Goal: Task Accomplishment & Management: Use online tool/utility

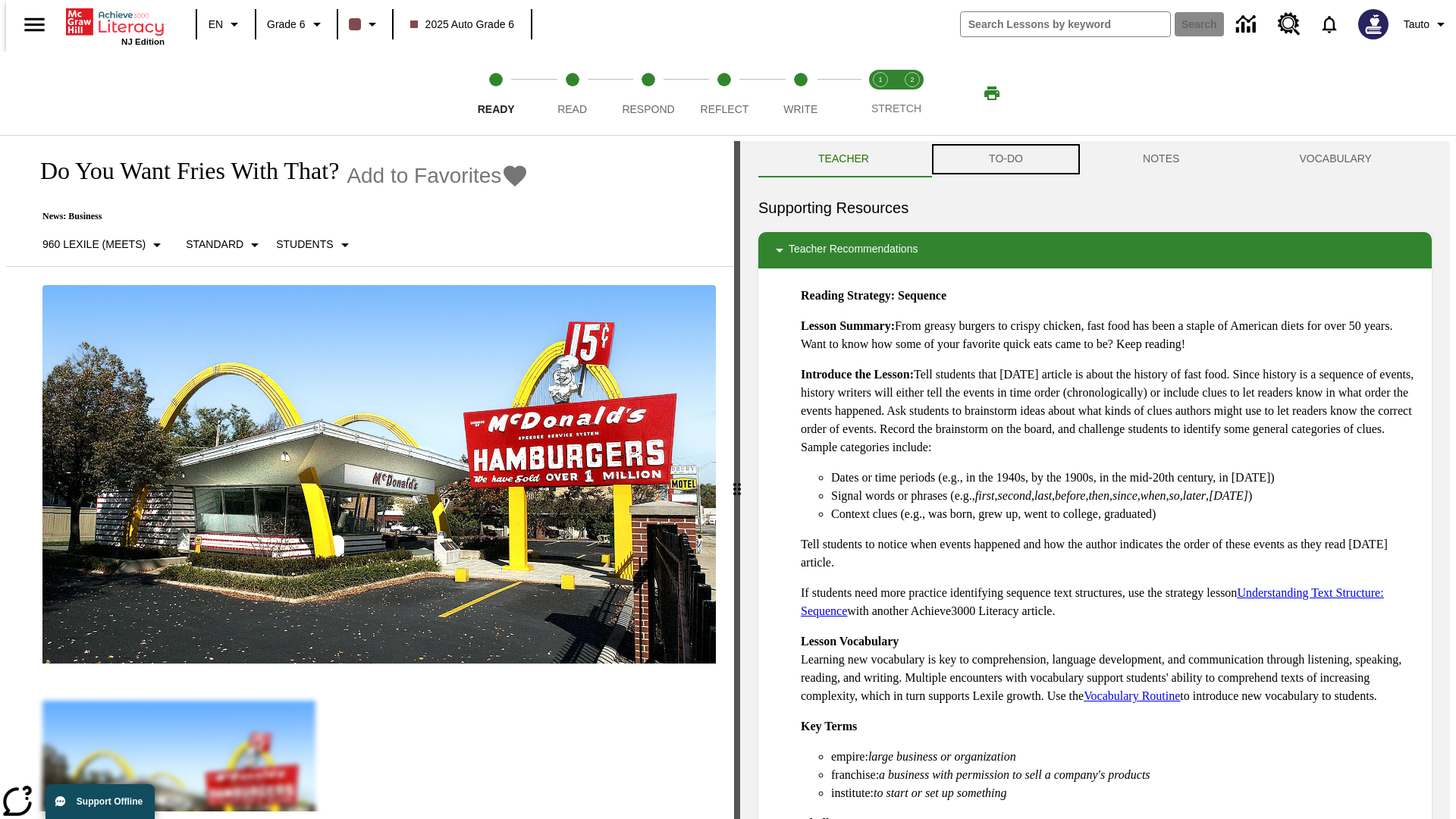
click at [1004, 159] on button "TO-DO" at bounding box center [1006, 159] width 154 height 37
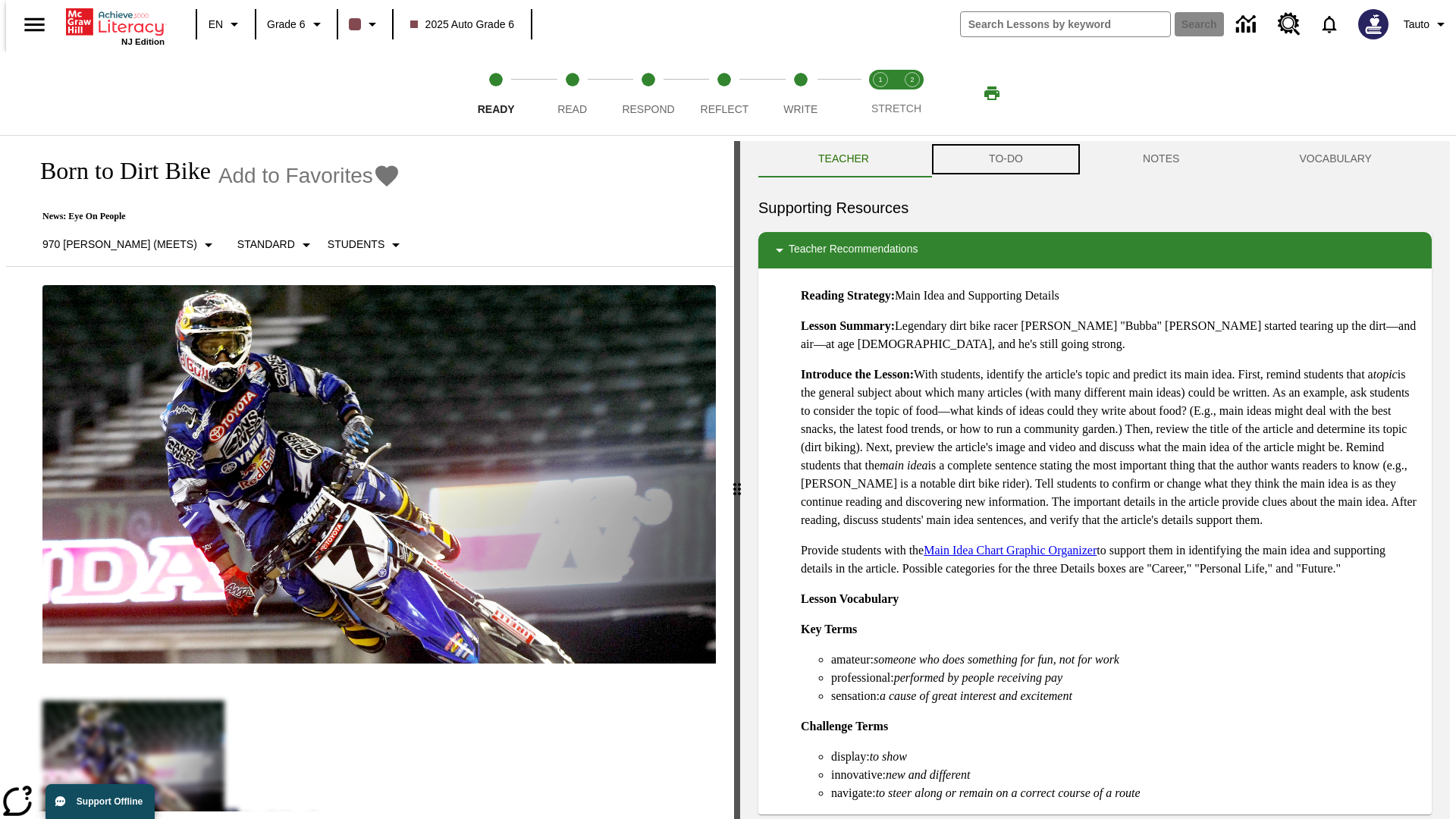
click at [1004, 159] on button "TO-DO" at bounding box center [1006, 159] width 154 height 37
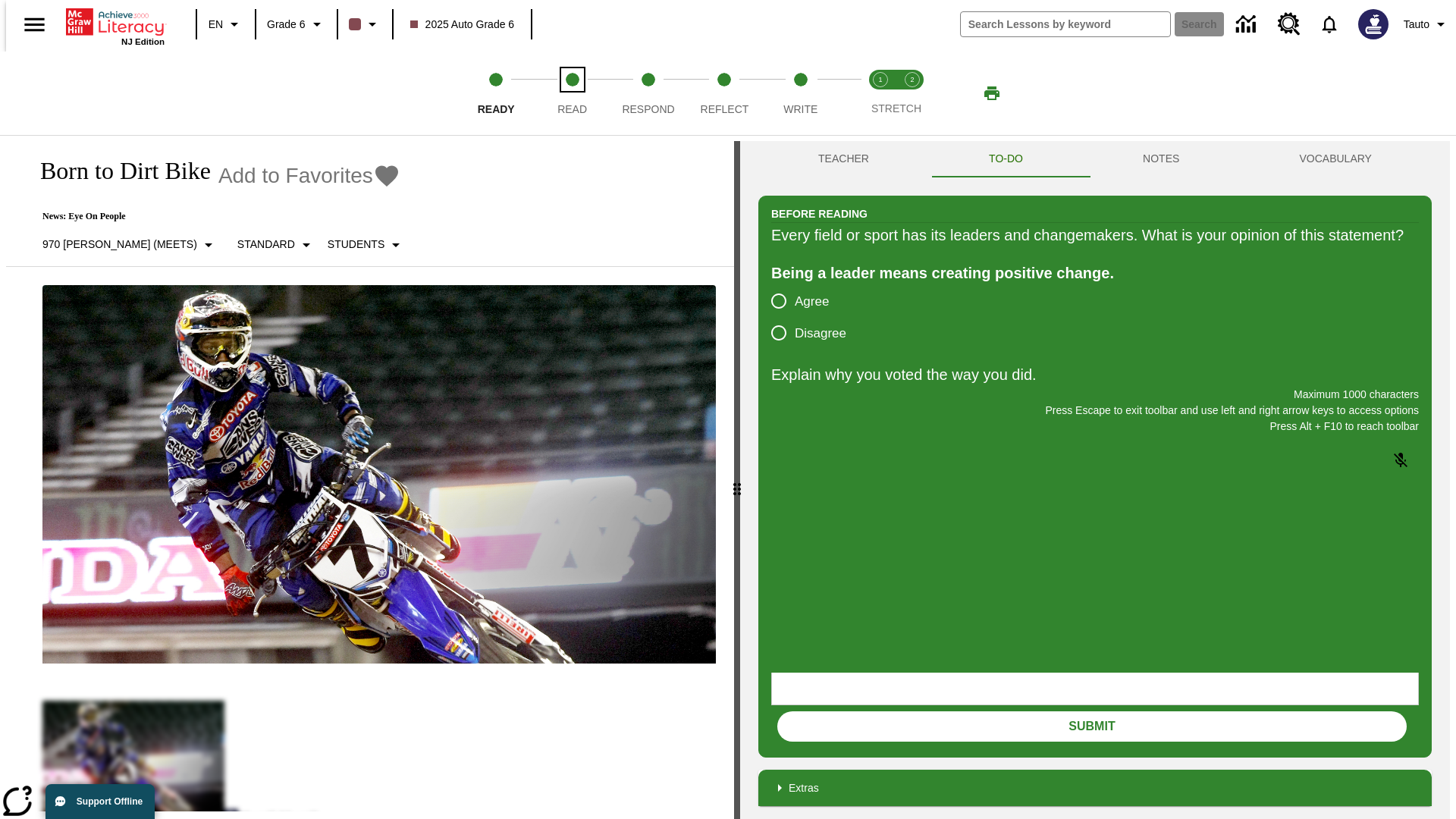
click at [572, 93] on span "Read" at bounding box center [572, 102] width 30 height 27
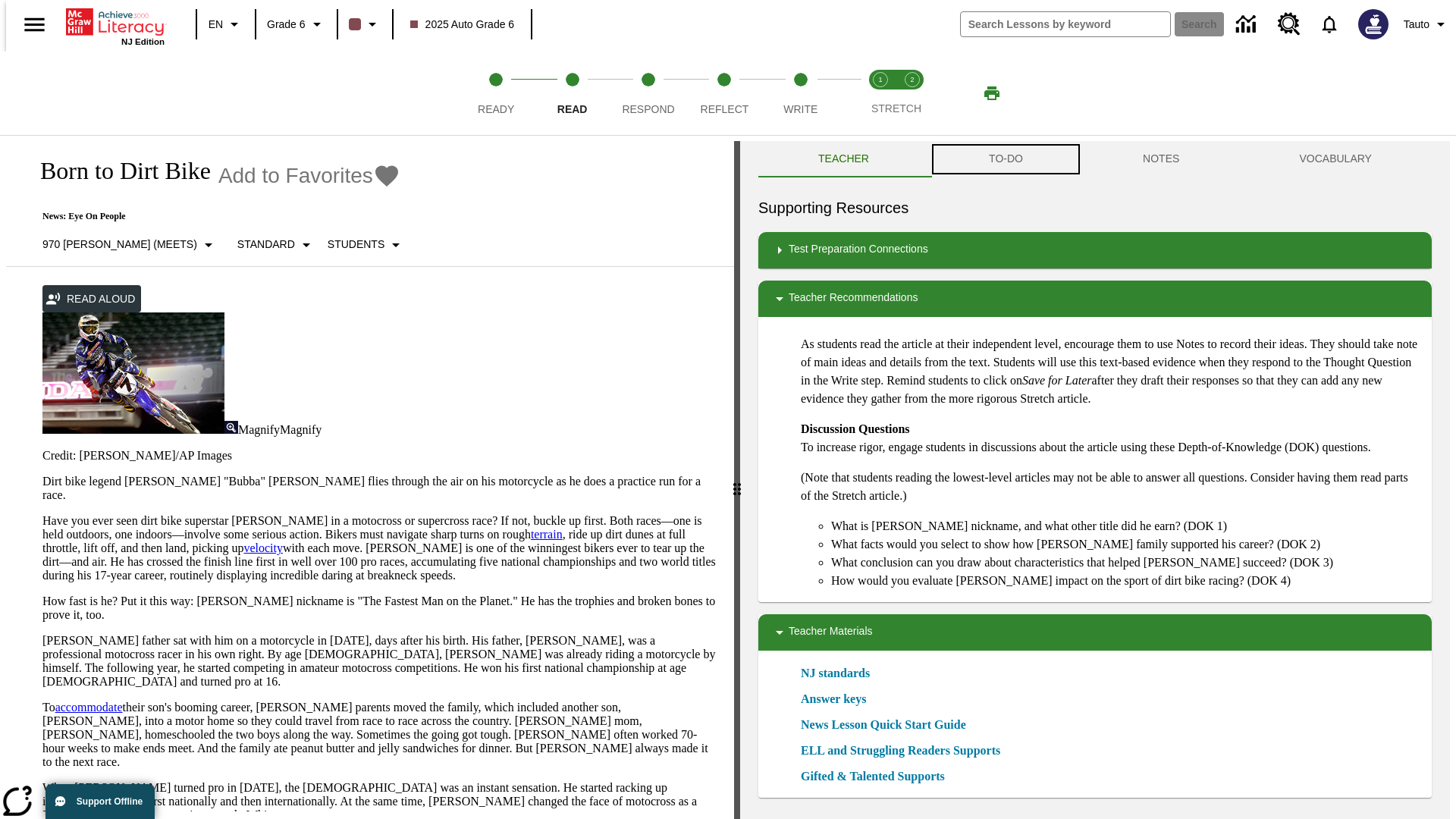
scroll to position [1, 0]
click at [1004, 159] on button "TO-DO" at bounding box center [1006, 159] width 154 height 37
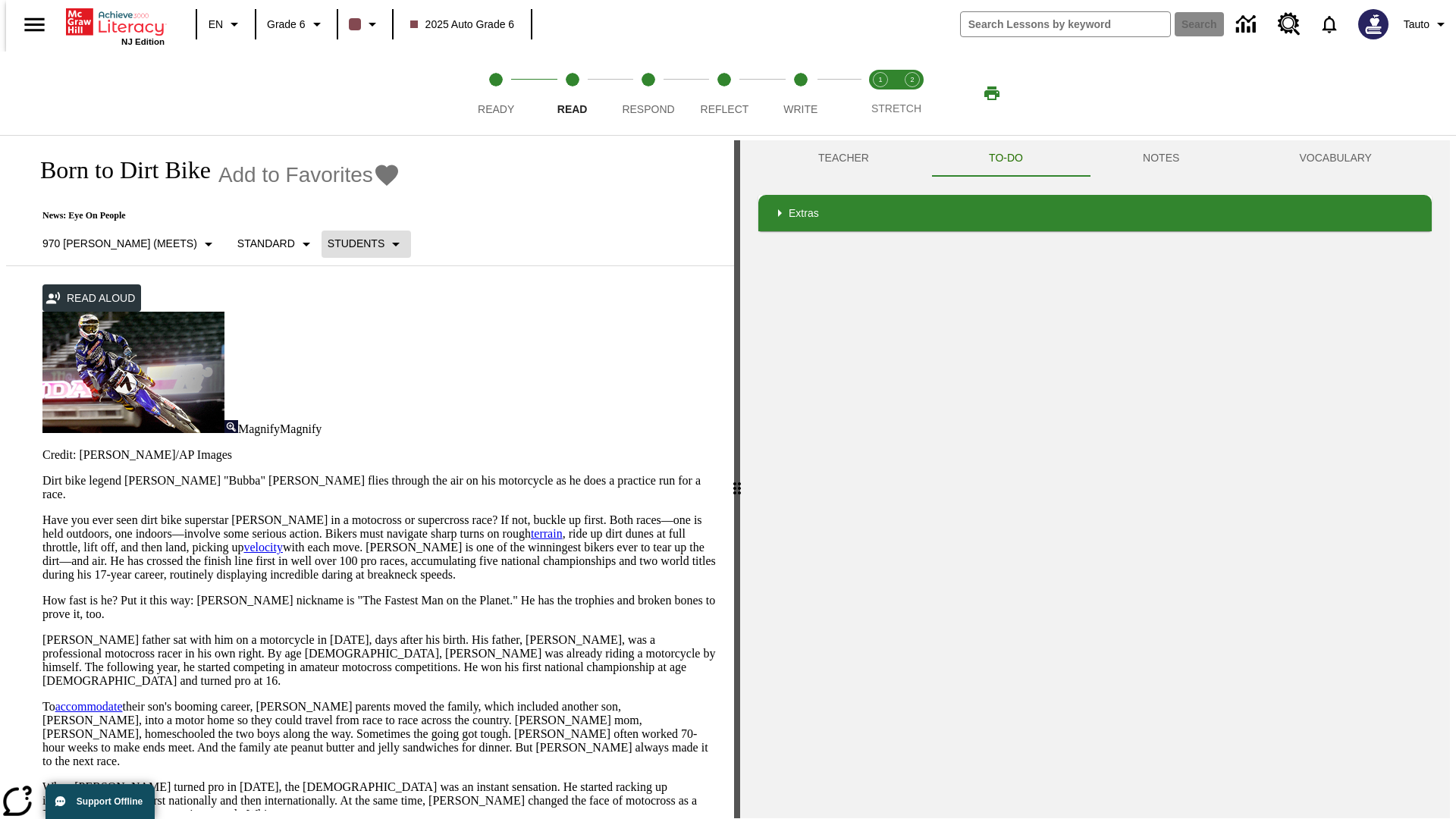
click at [328, 244] on p "Students" at bounding box center [355, 244] width 57 height 16
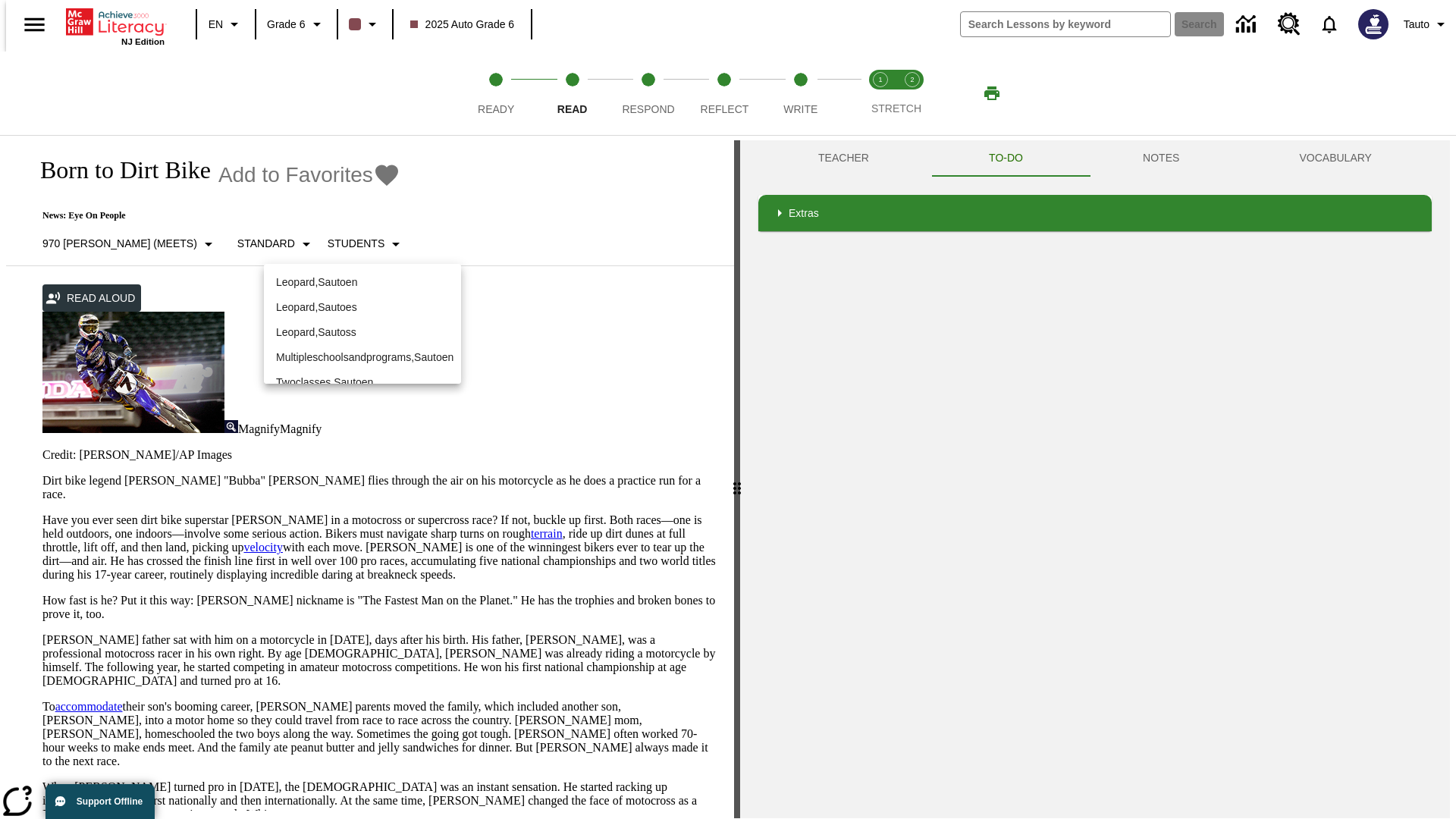
click at [350, 274] on p "Leopard , Sautoen" at bounding box center [362, 282] width 173 height 16
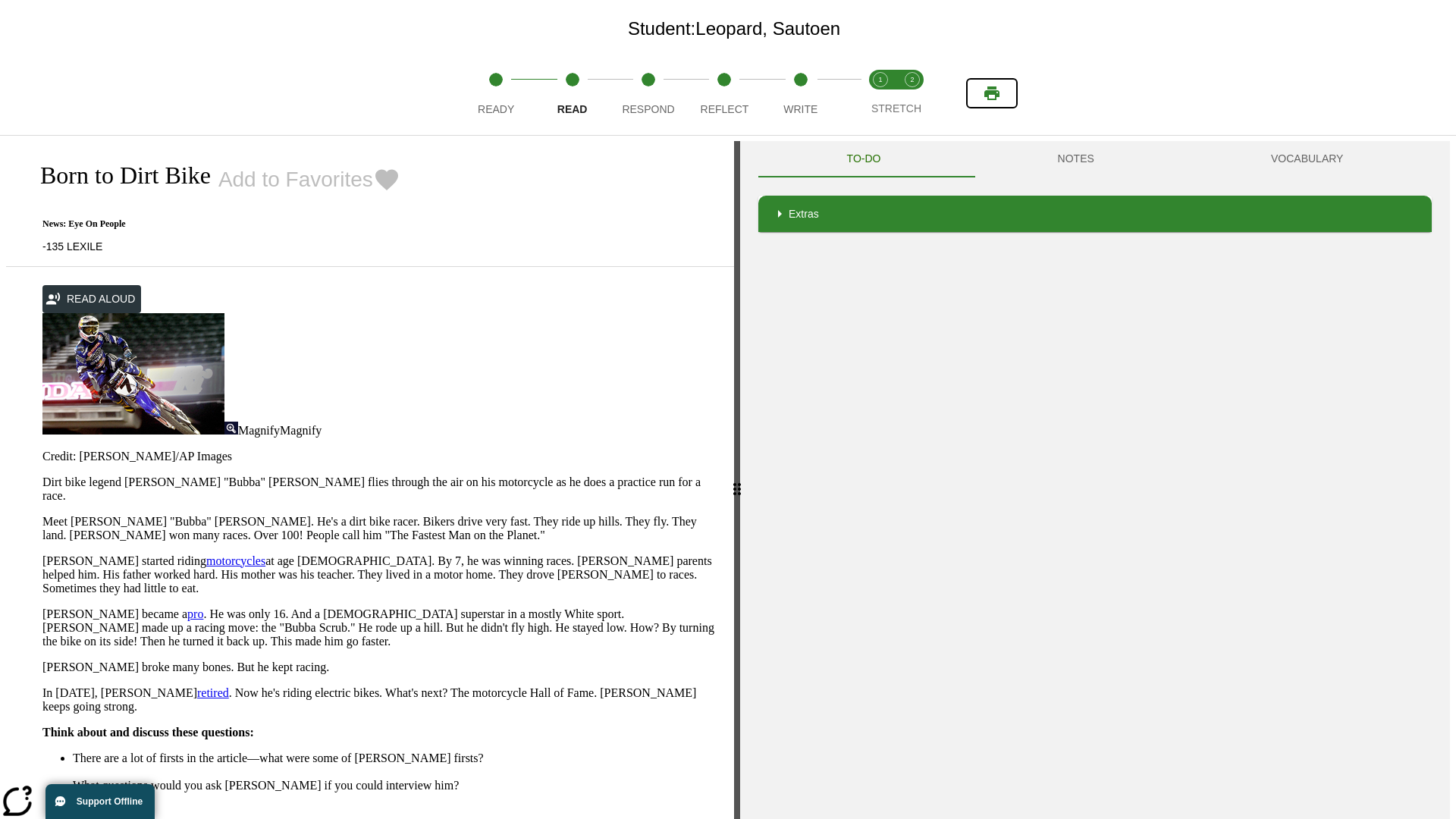
click at [992, 93] on icon "Print" at bounding box center [991, 93] width 15 height 14
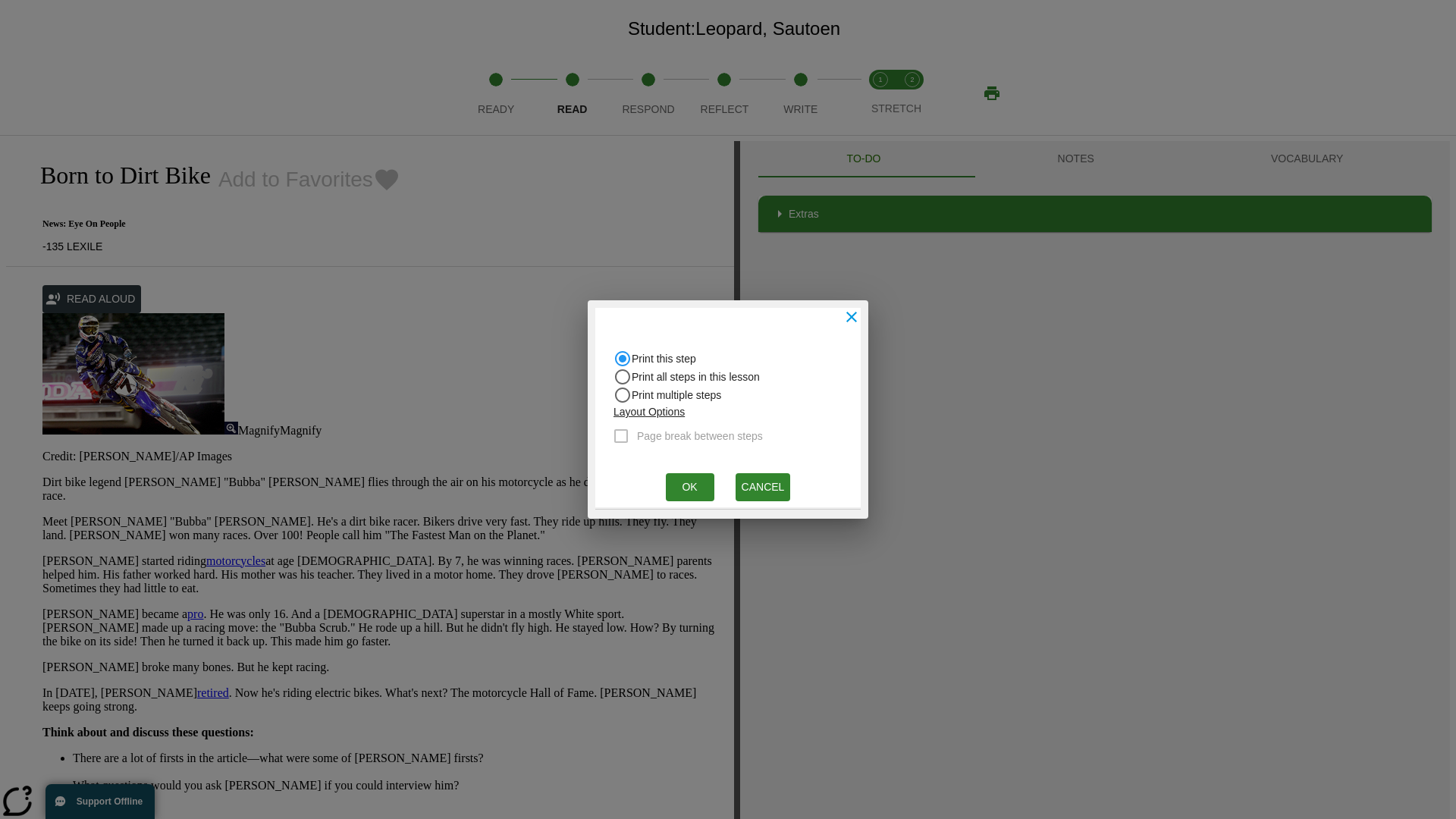
click at [623, 377] on input "Print all steps in this lesson" at bounding box center [622, 376] width 18 height 18
radio input "true"
radio input "false"
checkbox input "true"
click at [689, 486] on button "Ok" at bounding box center [690, 487] width 49 height 28
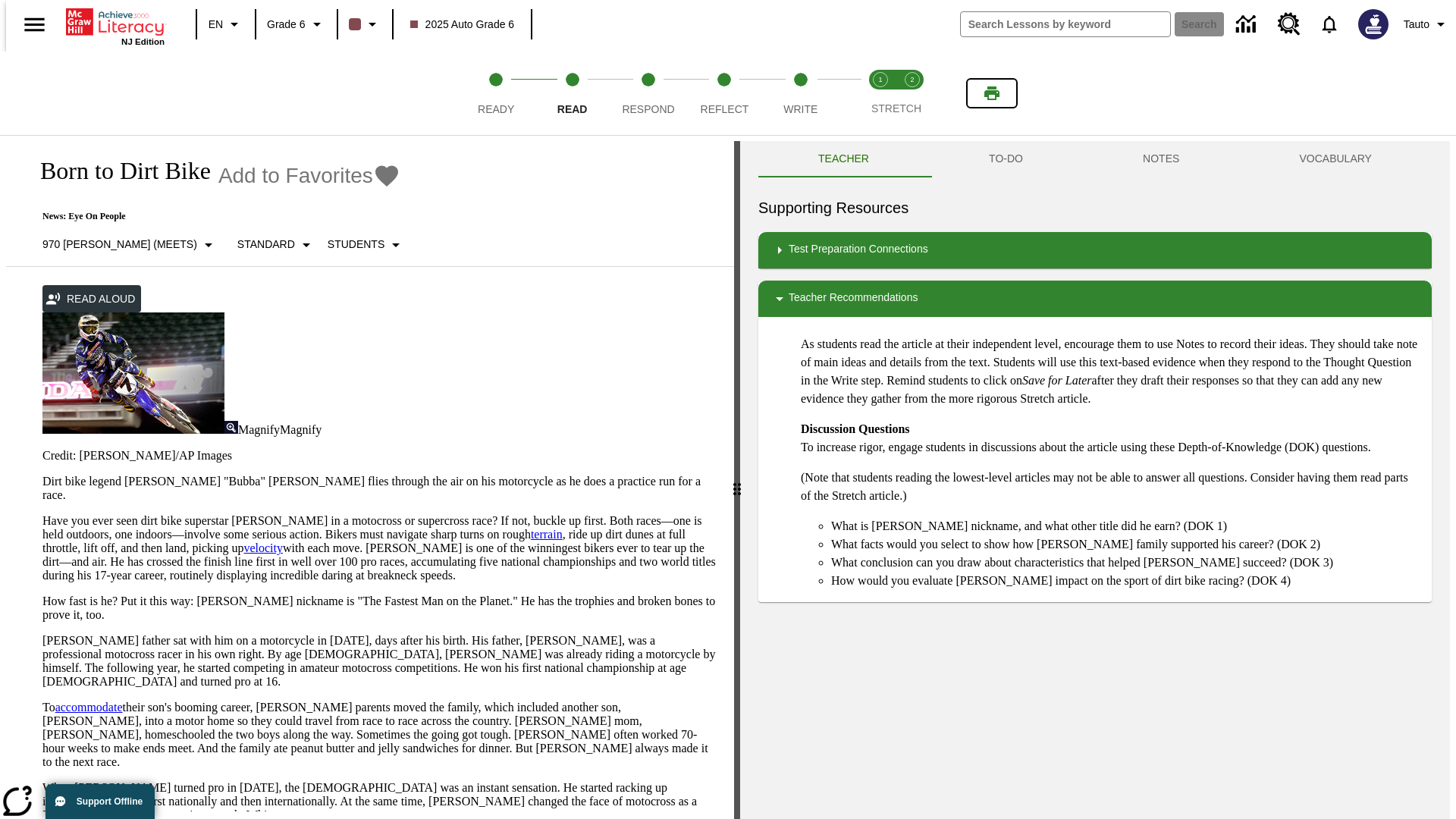
click at [992, 93] on icon "Print" at bounding box center [991, 93] width 15 height 14
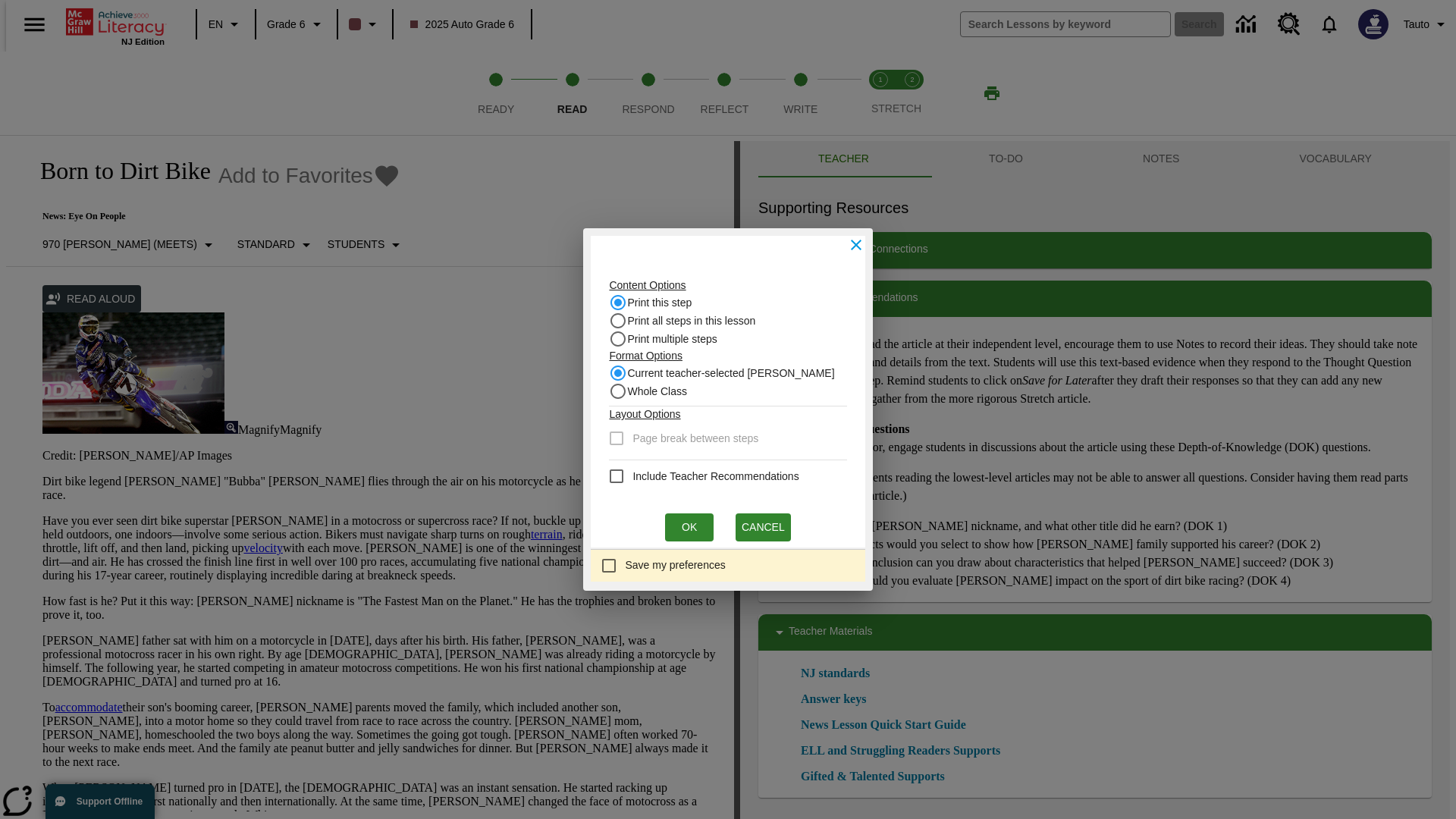
click at [623, 302] on input "Print this step" at bounding box center [618, 302] width 18 height 18
click at [623, 391] on input "Whole Class" at bounding box center [618, 391] width 18 height 18
radio input "true"
radio input "false"
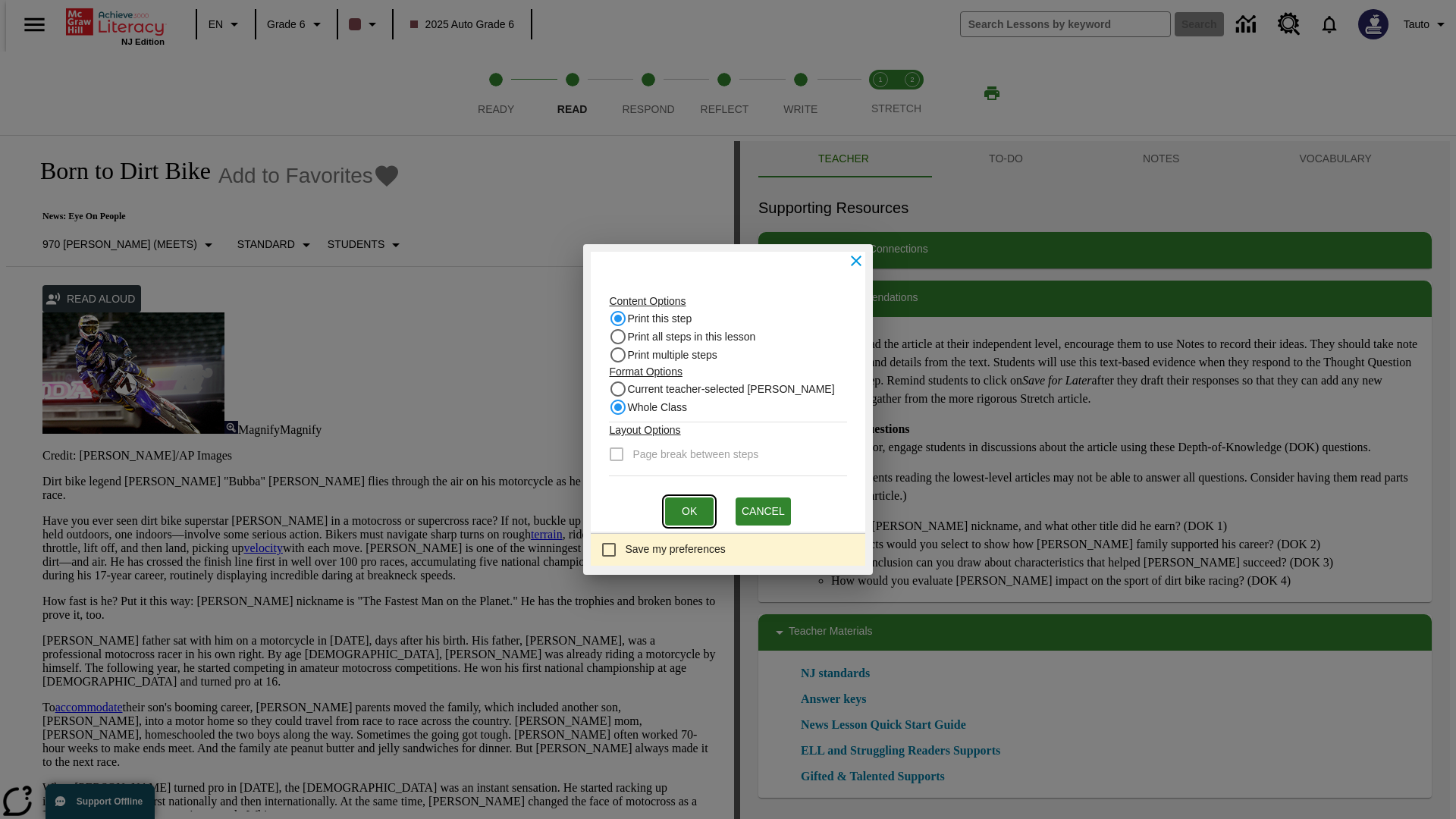
click at [689, 511] on button "Ok" at bounding box center [689, 512] width 49 height 28
